Goal: Transaction & Acquisition: Subscribe to service/newsletter

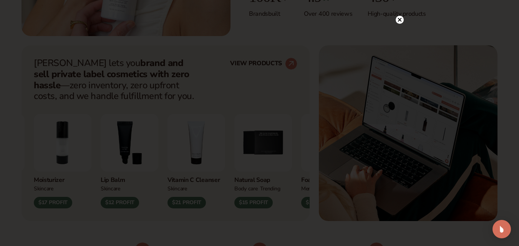
scroll to position [274, 0]
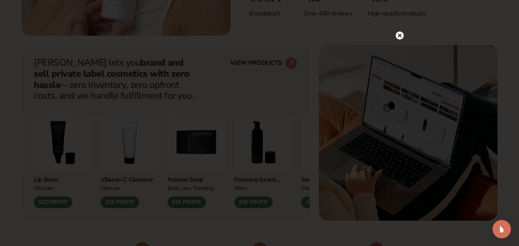
click at [398, 33] on circle at bounding box center [400, 35] width 8 height 8
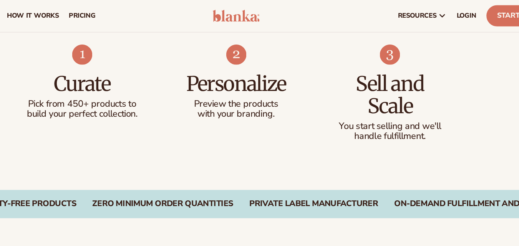
scroll to position [466, 0]
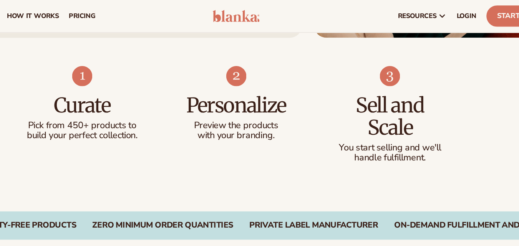
click at [333, 131] on div "Curate Pick from 450+ products to build your perfect collection. Personalize Pr…" at bounding box center [259, 95] width 519 height 132
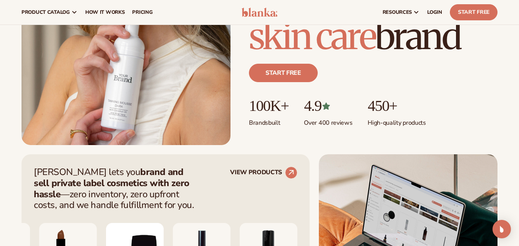
scroll to position [129, 0]
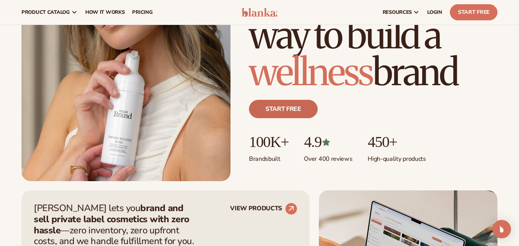
click at [295, 107] on link "Start free" at bounding box center [283, 109] width 69 height 18
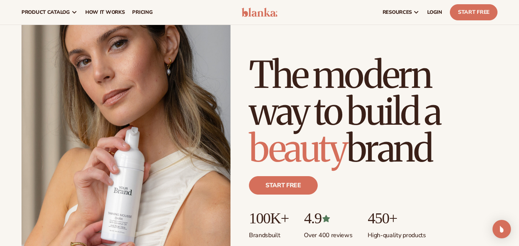
scroll to position [51, 0]
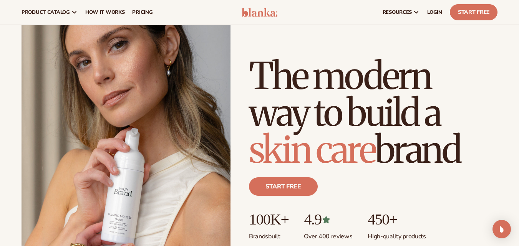
click at [123, 191] on img at bounding box center [126, 126] width 209 height 263
